Goal: Task Accomplishment & Management: Manage account settings

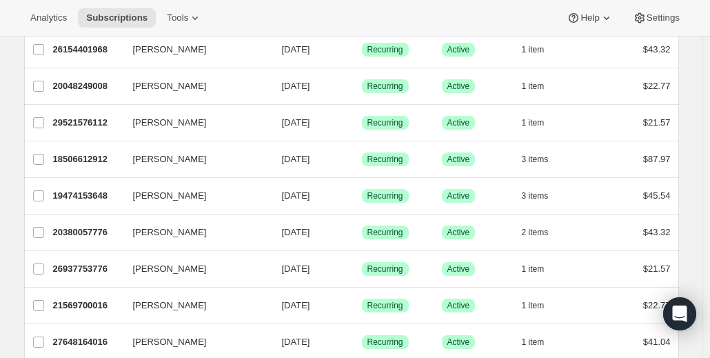
scroll to position [230, 0]
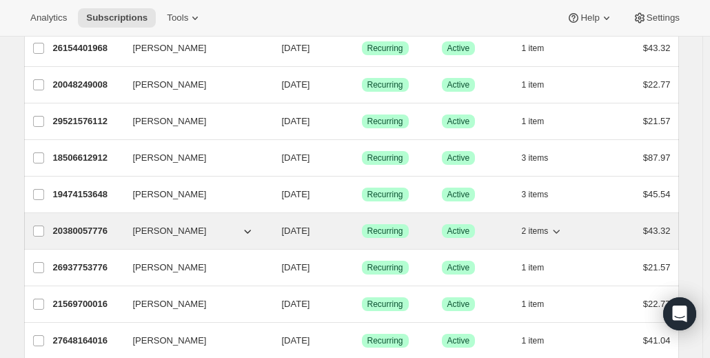
click at [102, 225] on p "20380057776" at bounding box center [87, 231] width 69 height 14
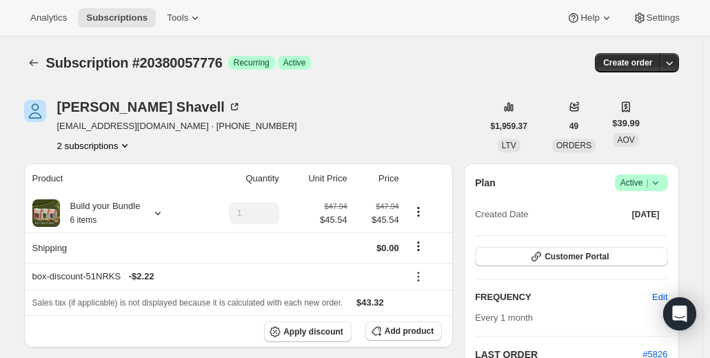
click at [657, 184] on icon at bounding box center [655, 183] width 14 height 14
click at [628, 208] on span "Pause subscription" at bounding box center [644, 209] width 76 height 10
